Goal: Task Accomplishment & Management: Manage account settings

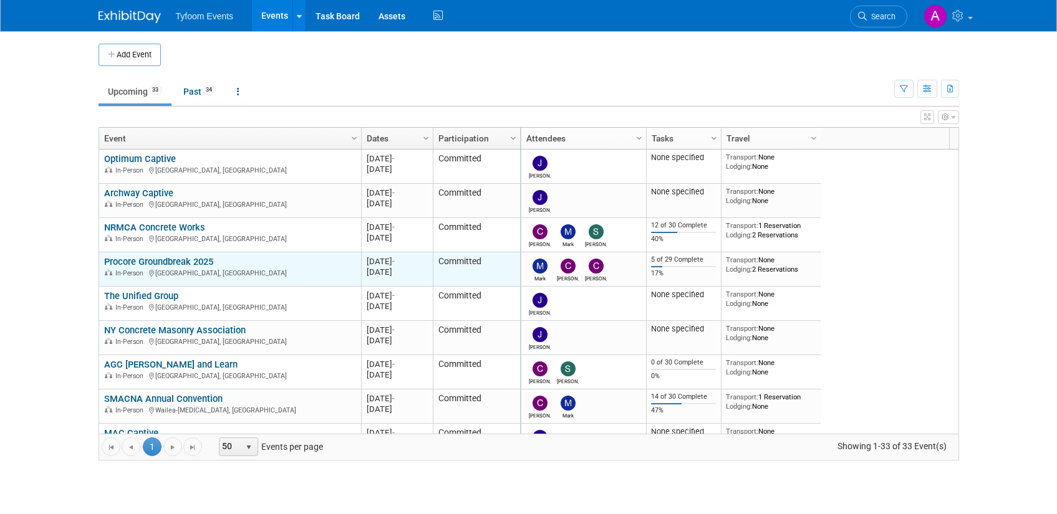
click at [166, 261] on link "Procore Groundbreak 2025" at bounding box center [158, 261] width 109 height 11
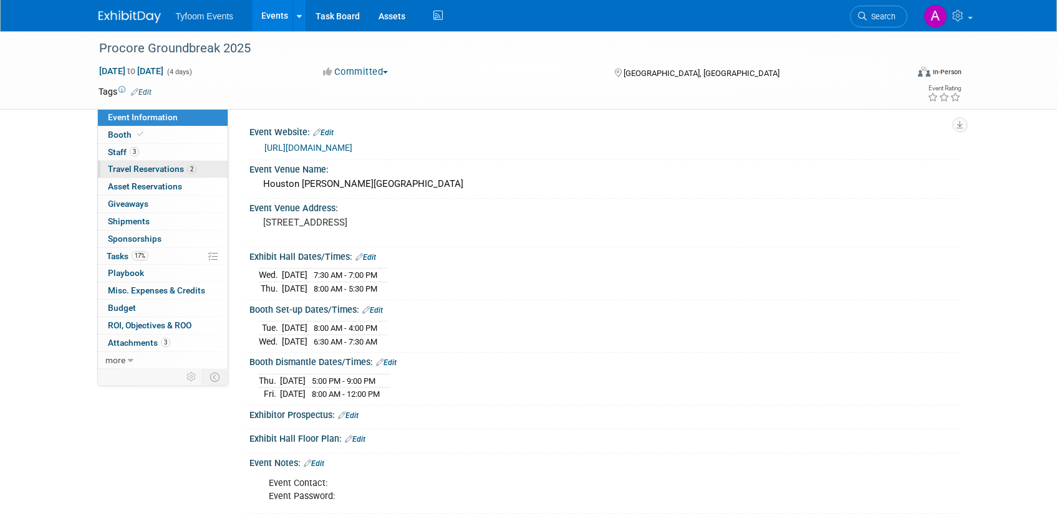
click at [148, 165] on span "Travel Reservations 2" at bounding box center [152, 169] width 89 height 10
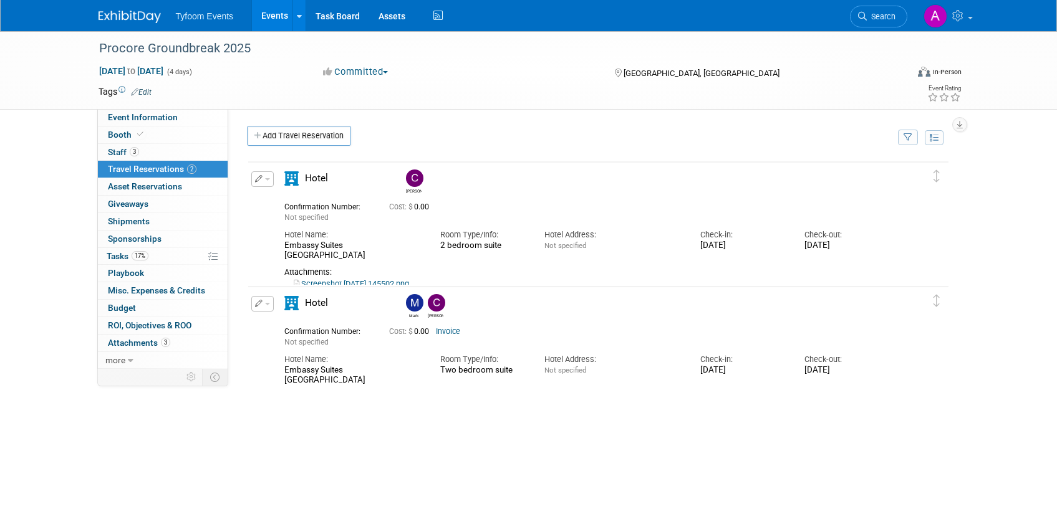
click at [269, 181] on button "button" at bounding box center [262, 179] width 22 height 16
click at [277, 196] on button "Edit Reservation" at bounding box center [304, 201] width 105 height 18
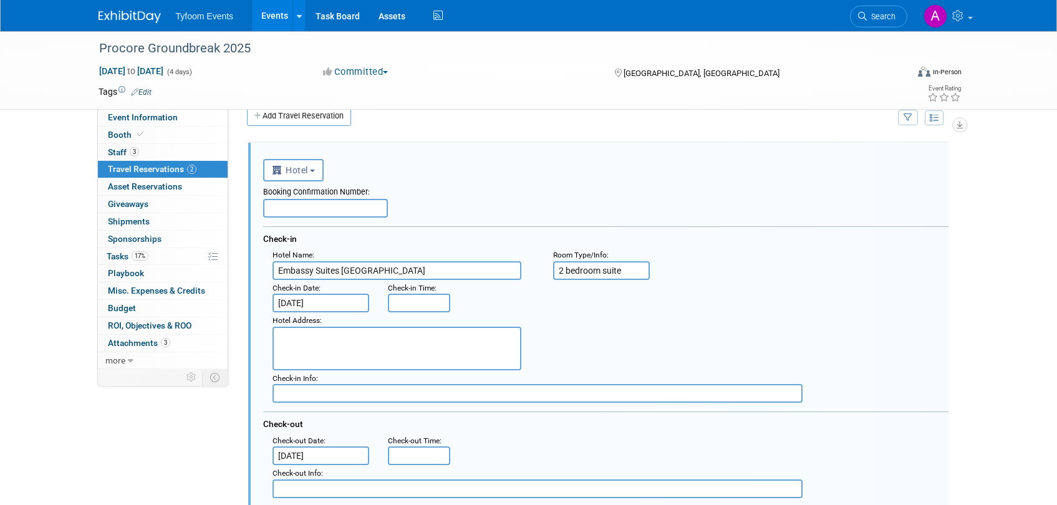
scroll to position [21, 0]
drag, startPoint x: 635, startPoint y: 273, endPoint x: 527, endPoint y: 268, distance: 108.0
click at [527, 268] on div "Hotel Name : Embassy Suites Houston : Room Type/Info : 2 bedroom suite" at bounding box center [610, 262] width 694 height 33
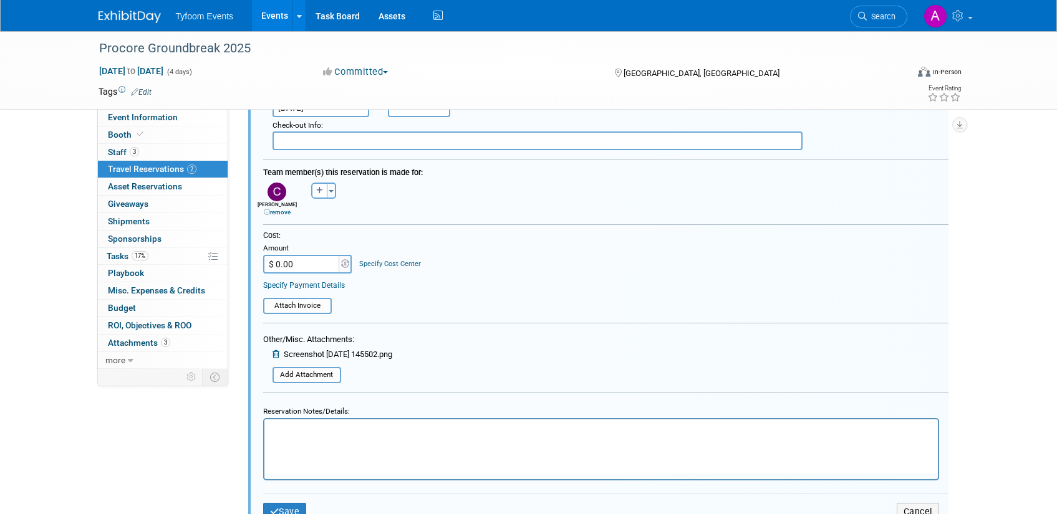
scroll to position [382, 0]
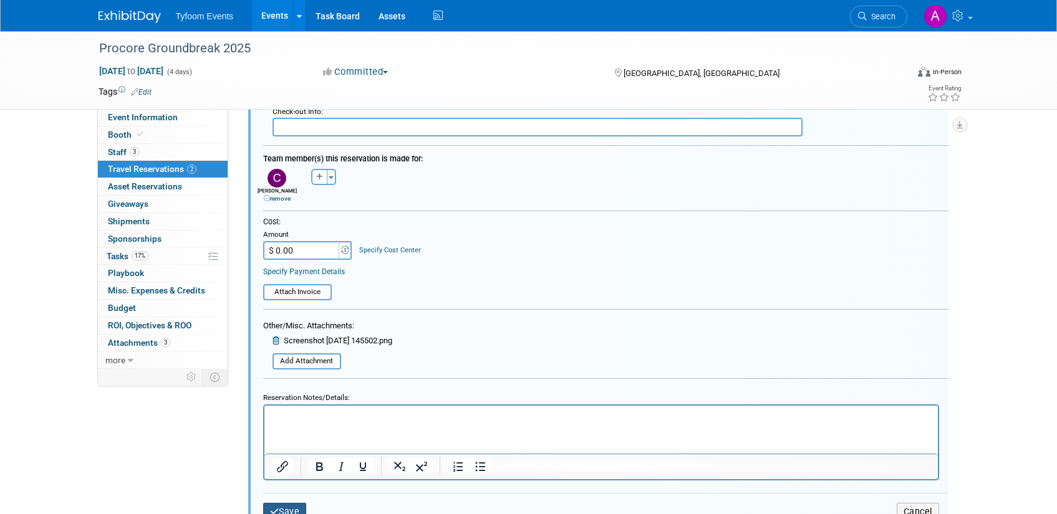
type input "2 queen beds"
click at [281, 510] on button "Save" at bounding box center [285, 512] width 44 height 18
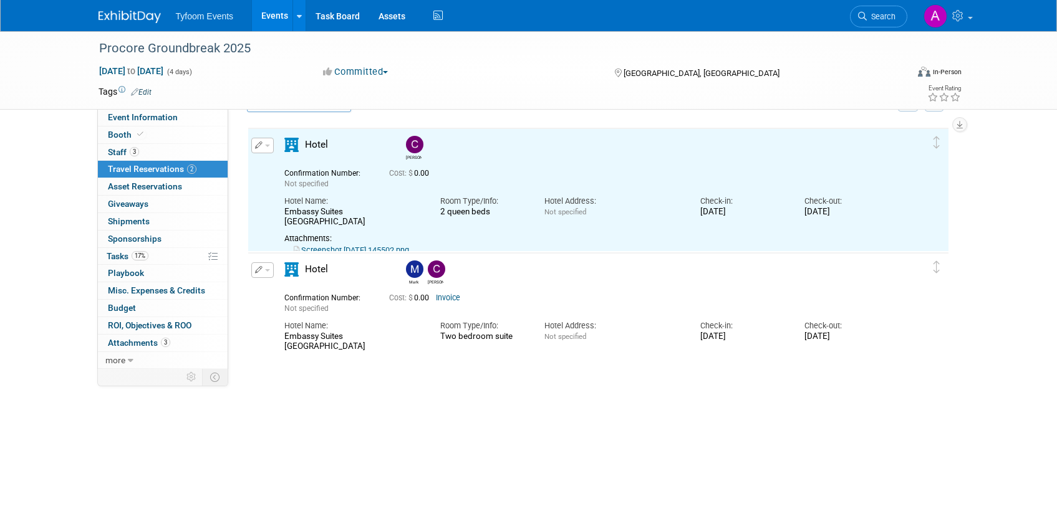
scroll to position [21, 0]
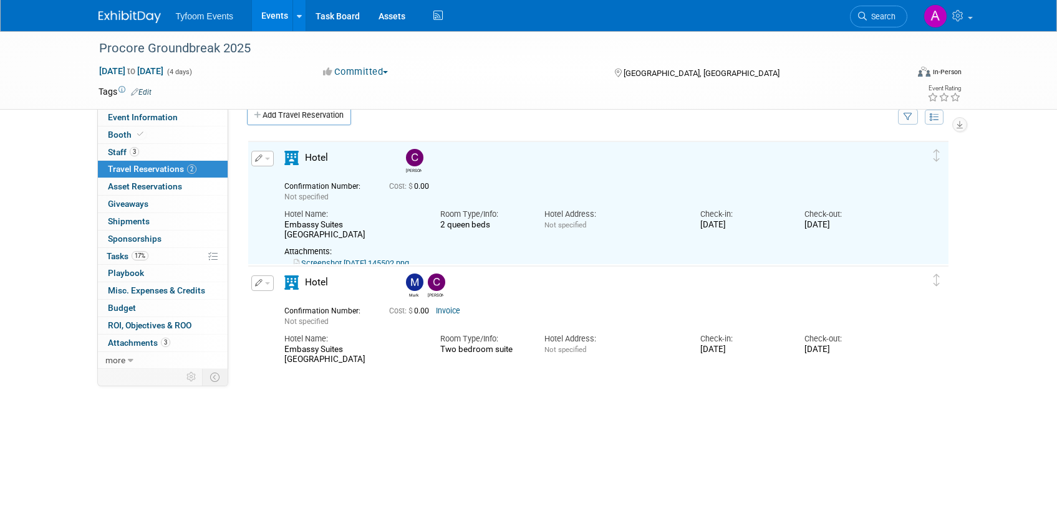
click at [269, 288] on button "button" at bounding box center [262, 284] width 22 height 16
click at [280, 305] on button "Edit Reservation" at bounding box center [304, 305] width 105 height 18
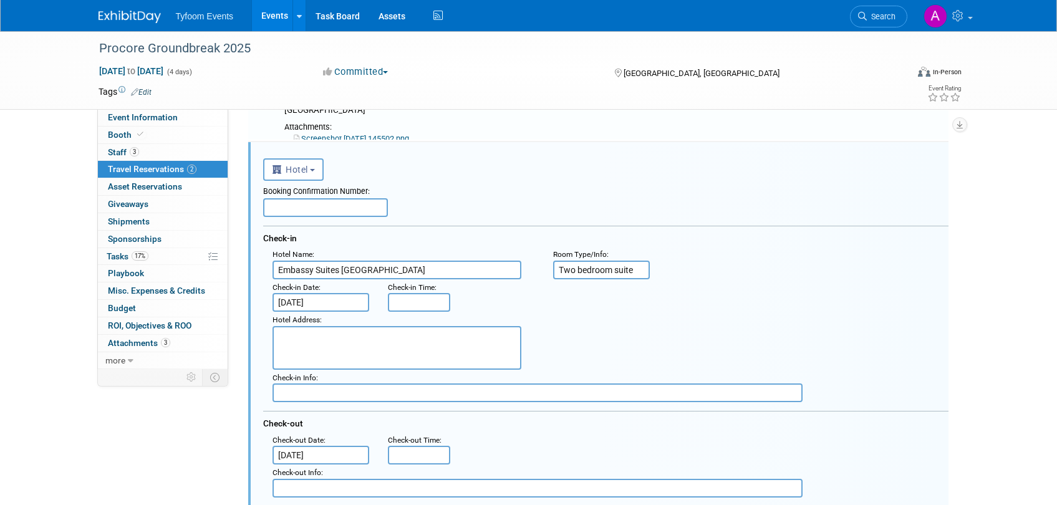
scroll to position [0, 0]
drag, startPoint x: 636, startPoint y: 266, endPoint x: 541, endPoint y: 265, distance: 95.4
click at [541, 265] on div "Hotel Name : Embassy Suites Houston : Room Type/Info : Two bedroom suite" at bounding box center [610, 262] width 694 height 33
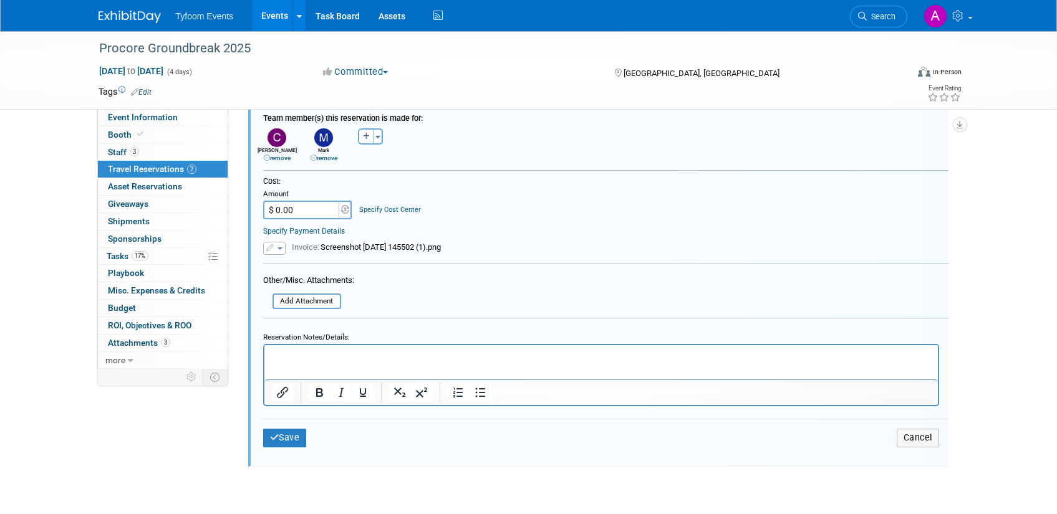
scroll to position [651, 0]
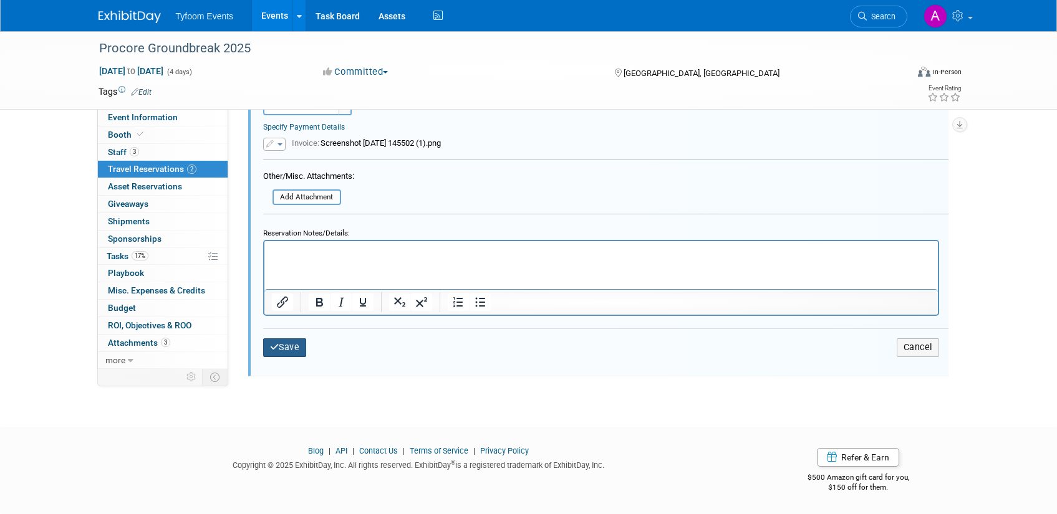
type input "Two queen beds"
click at [276, 343] on icon "submit" at bounding box center [274, 347] width 9 height 9
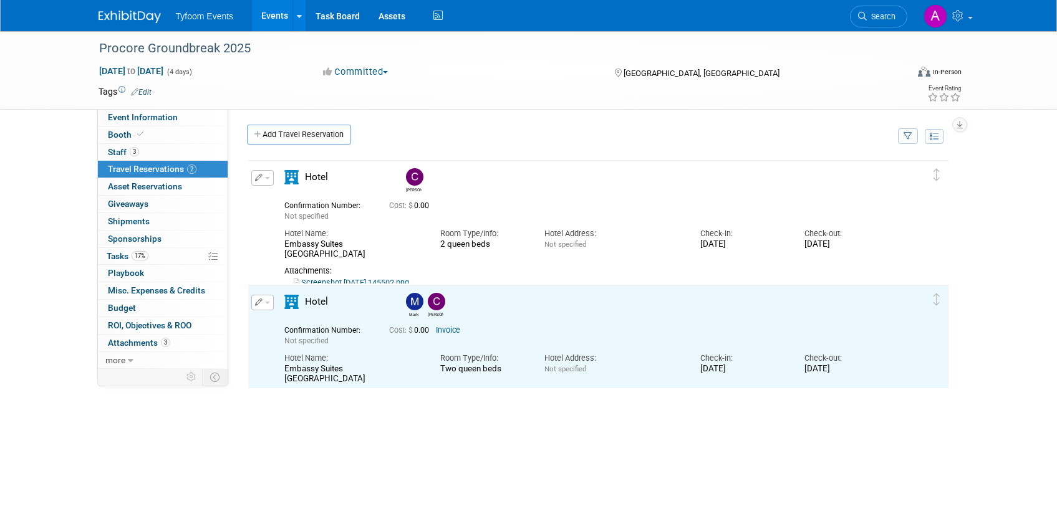
scroll to position [0, 0]
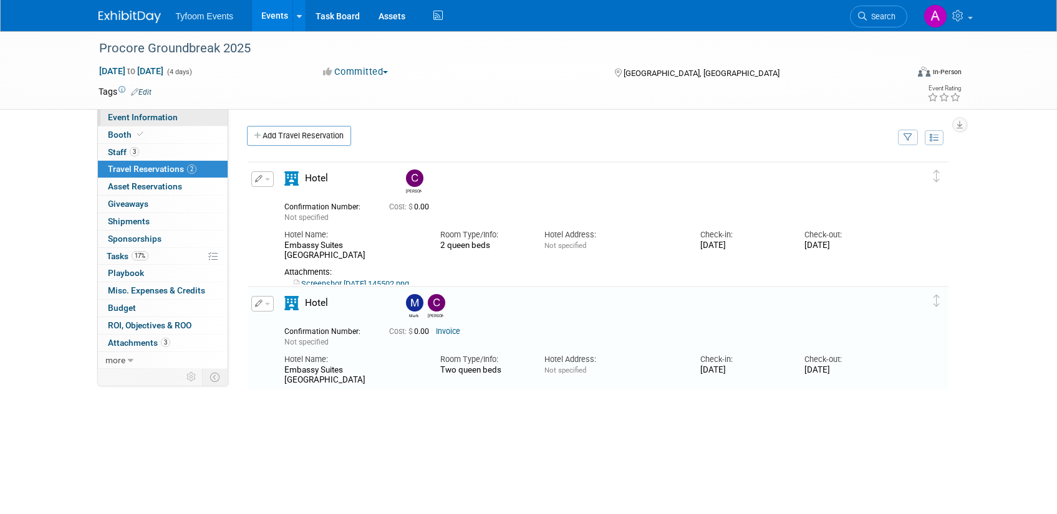
click at [148, 115] on span "Event Information" at bounding box center [143, 117] width 70 height 10
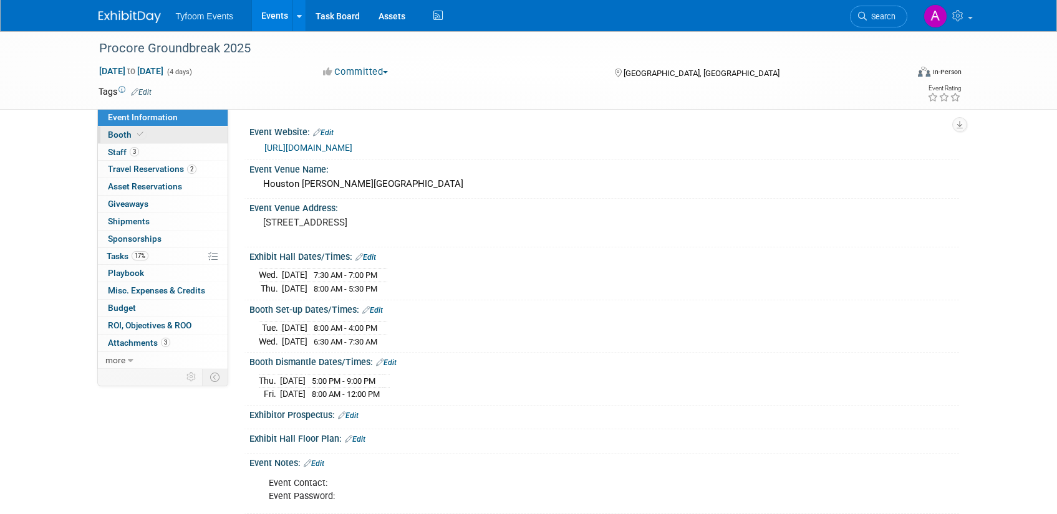
click at [128, 139] on span "Booth" at bounding box center [127, 135] width 38 height 10
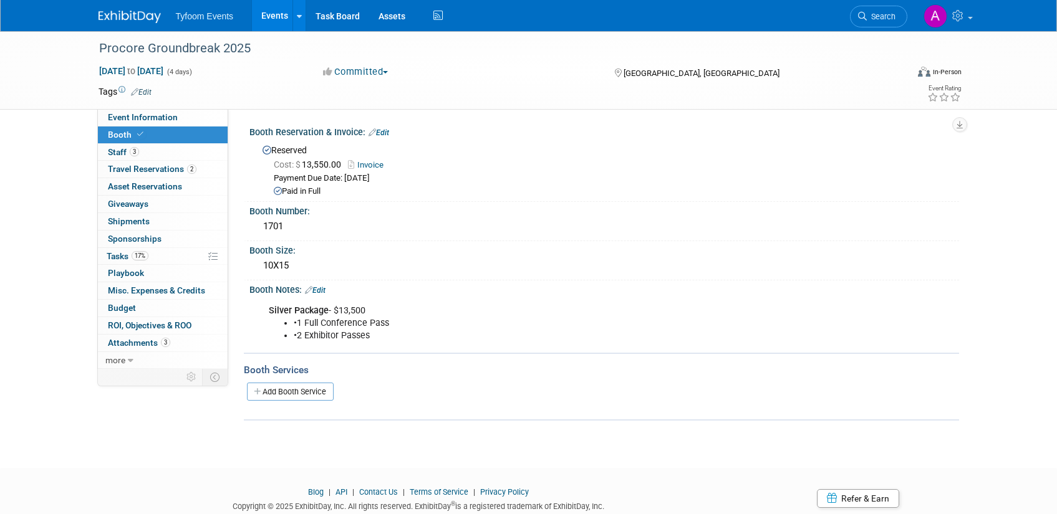
click at [379, 165] on link "Invoice" at bounding box center [369, 164] width 42 height 9
click at [276, 16] on link "Events" at bounding box center [275, 15] width 46 height 31
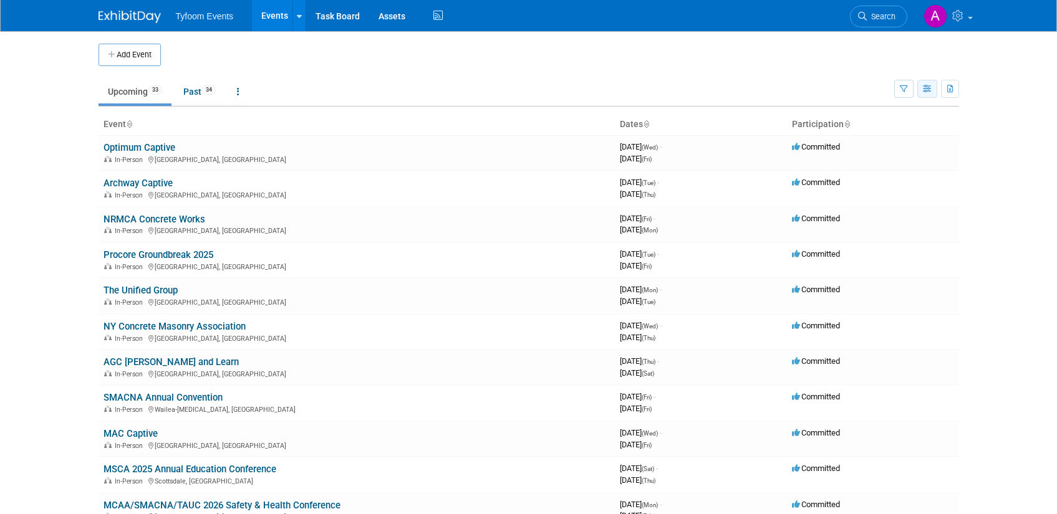
click at [927, 95] on button "button" at bounding box center [927, 89] width 20 height 18
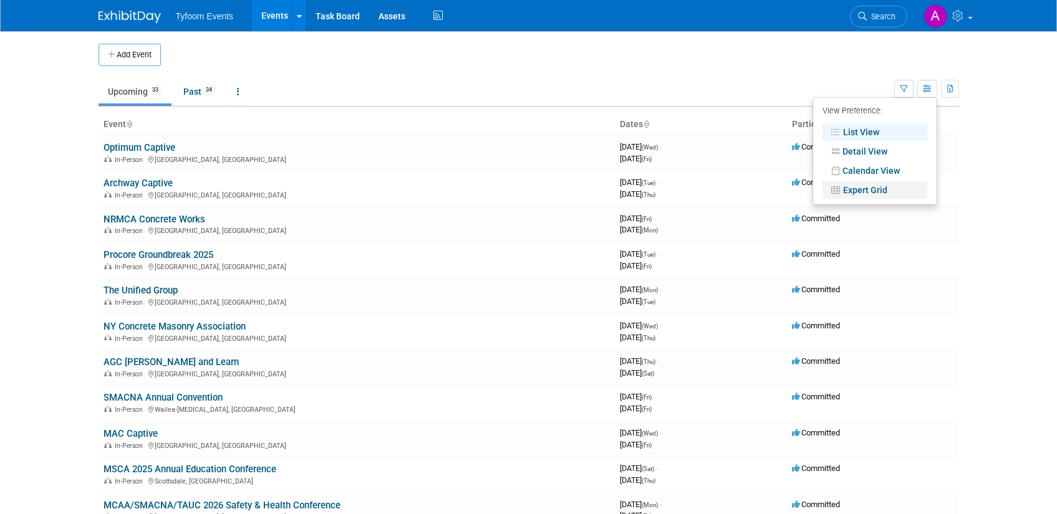
click at [883, 190] on link "Expert Grid" at bounding box center [874, 189] width 105 height 17
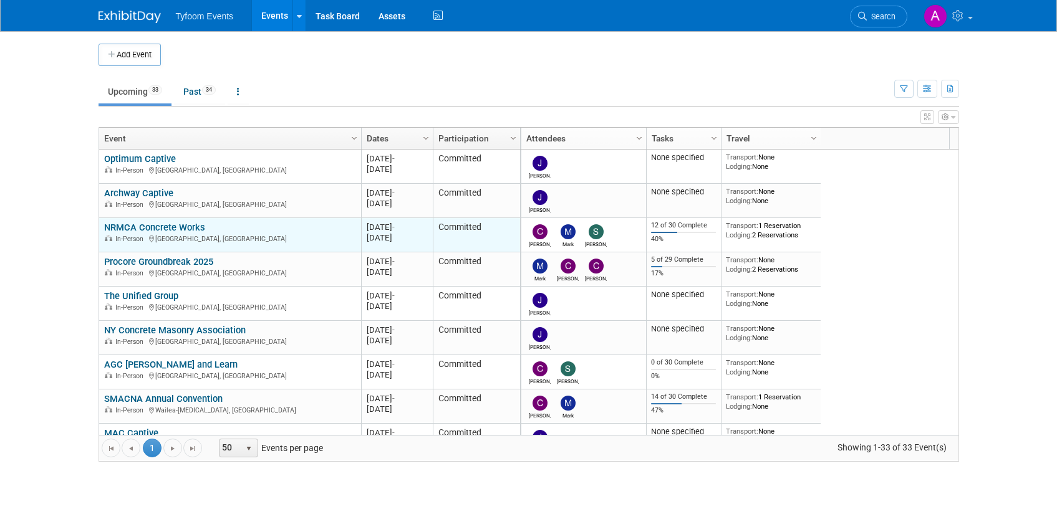
click at [156, 224] on link "NRMCA Concrete Works" at bounding box center [154, 227] width 101 height 11
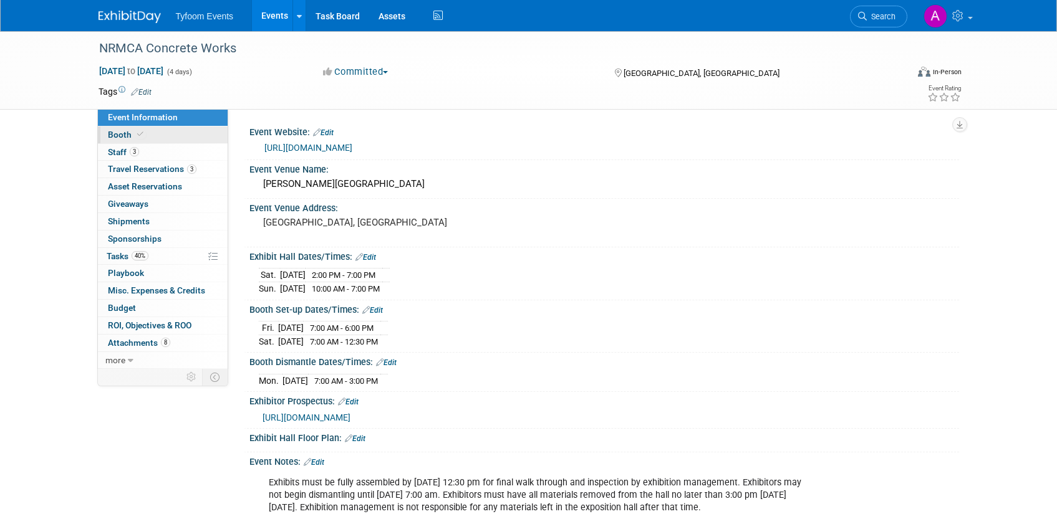
click at [120, 138] on span "Booth" at bounding box center [127, 135] width 38 height 10
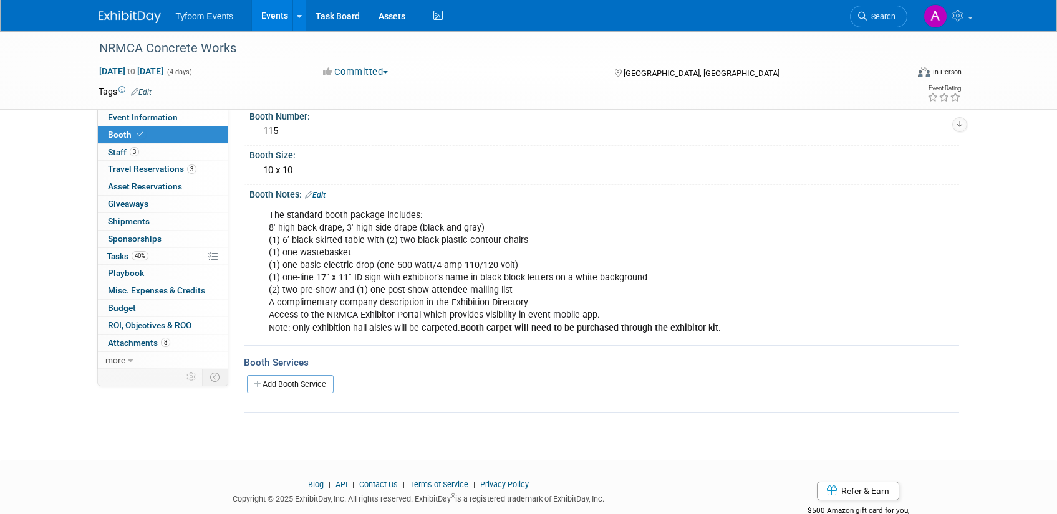
scroll to position [90, 0]
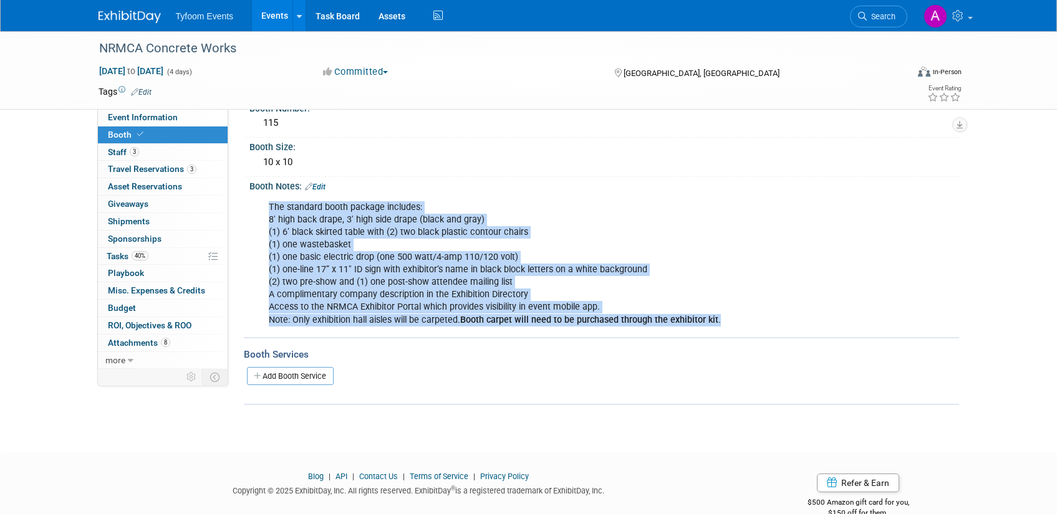
drag, startPoint x: 267, startPoint y: 204, endPoint x: 721, endPoint y: 329, distance: 470.1
click at [721, 329] on div "The standard booth package includes: 8' high back drape, 3' high side drape (bl…" at bounding box center [541, 264] width 562 height 138
copy div "The standard booth package includes: 8' high back drape, 3' high side drape (bl…"
